Goal: Task Accomplishment & Management: Manage account settings

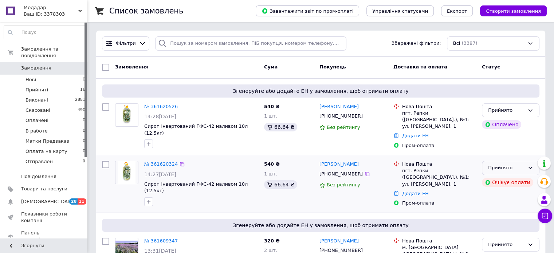
click at [495, 164] on div "Прийнято" at bounding box center [506, 168] width 36 height 8
click at [503, 194] on li "Скасовано" at bounding box center [510, 196] width 57 height 13
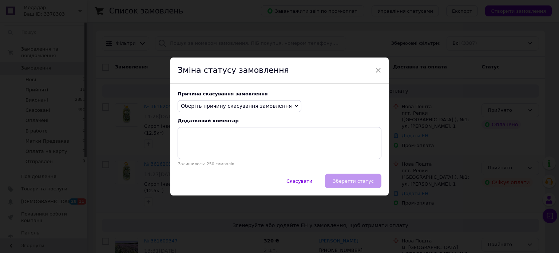
click at [241, 104] on span "Оберіть причину скасування замовлення" at bounding box center [236, 106] width 111 height 6
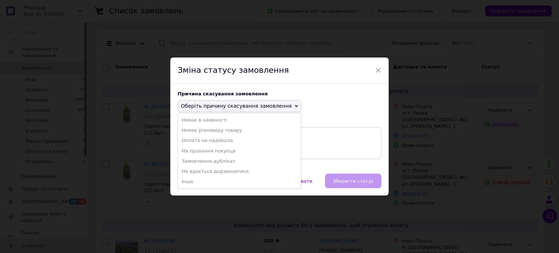
click at [218, 162] on li "Замовлення-дублікат" at bounding box center [239, 161] width 123 height 10
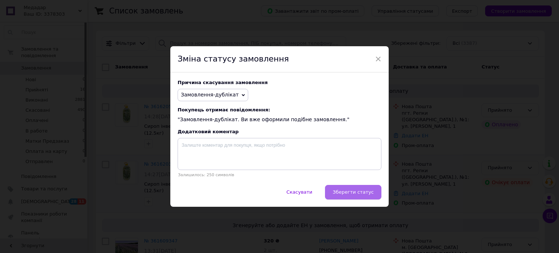
click at [354, 194] on span "Зберегти статус" at bounding box center [353, 191] width 41 height 5
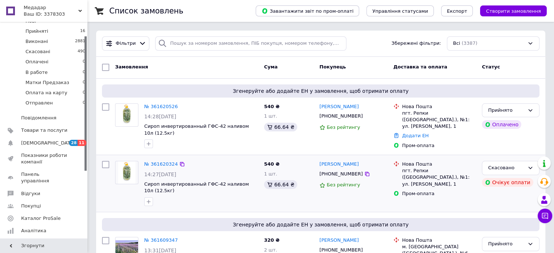
scroll to position [22, 0]
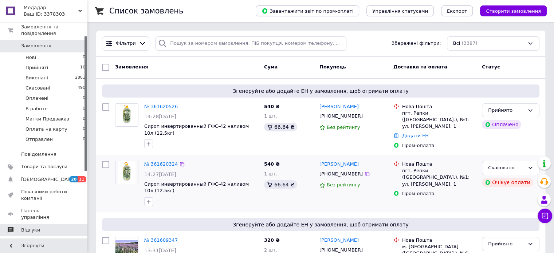
click at [36, 224] on link "Відгуки" at bounding box center [45, 230] width 90 height 12
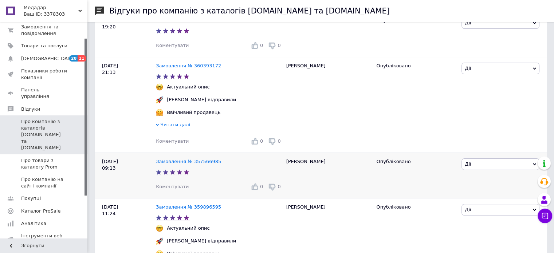
scroll to position [182, 0]
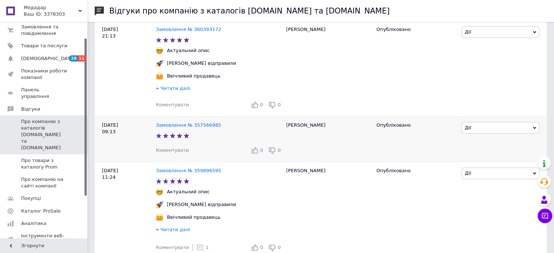
click at [170, 151] on span "Коментувати" at bounding box center [172, 149] width 33 height 5
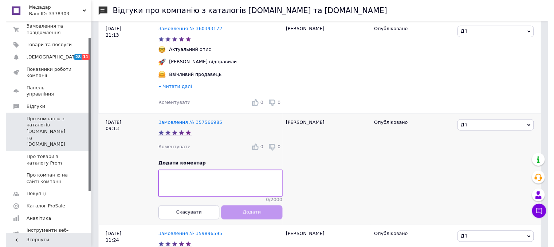
scroll to position [291, 0]
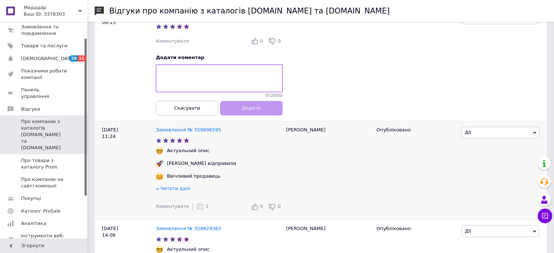
click at [199, 210] on div "1" at bounding box center [202, 206] width 12 height 7
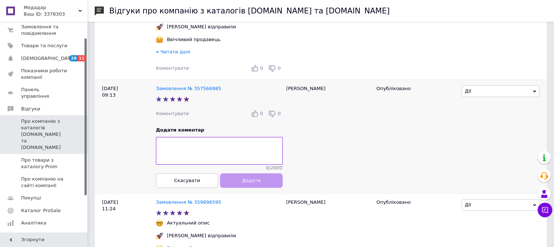
scroll to position [182, 0]
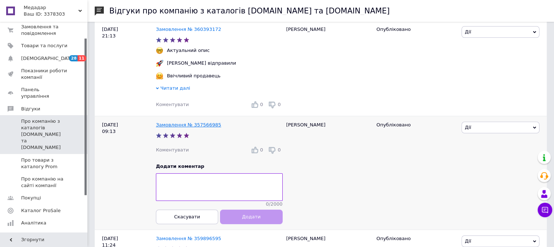
click at [177, 128] on link "Замовлення № 357566985" at bounding box center [188, 124] width 65 height 5
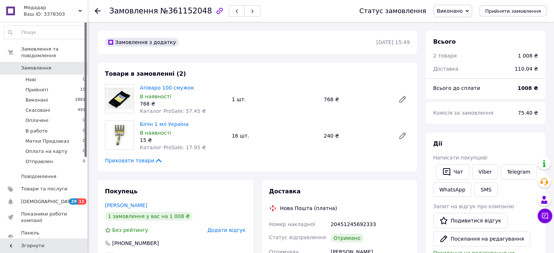
click at [95, 9] on icon at bounding box center [98, 11] width 6 height 6
